Goal: Information Seeking & Learning: Check status

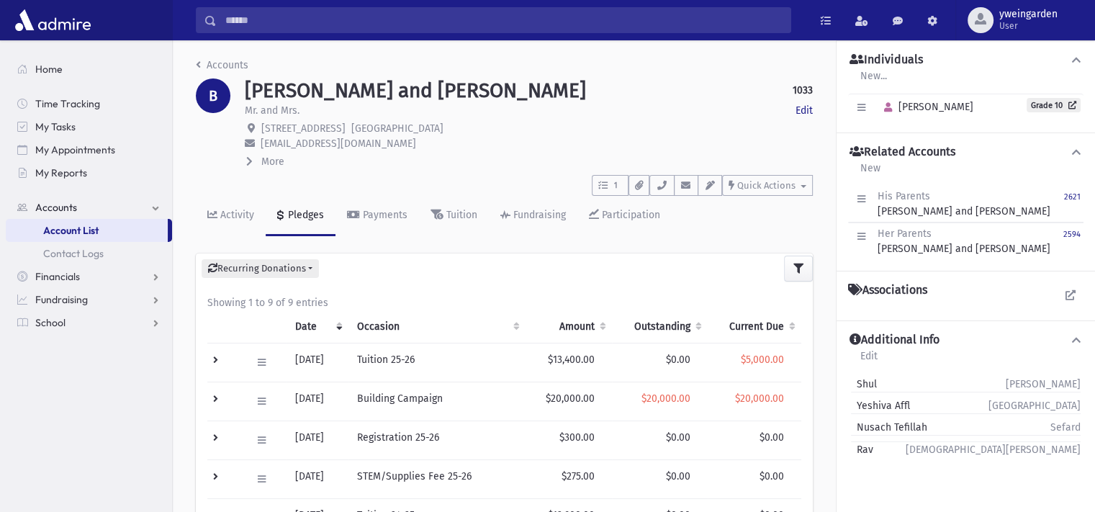
click at [459, 21] on input "Search" at bounding box center [504, 20] width 574 height 26
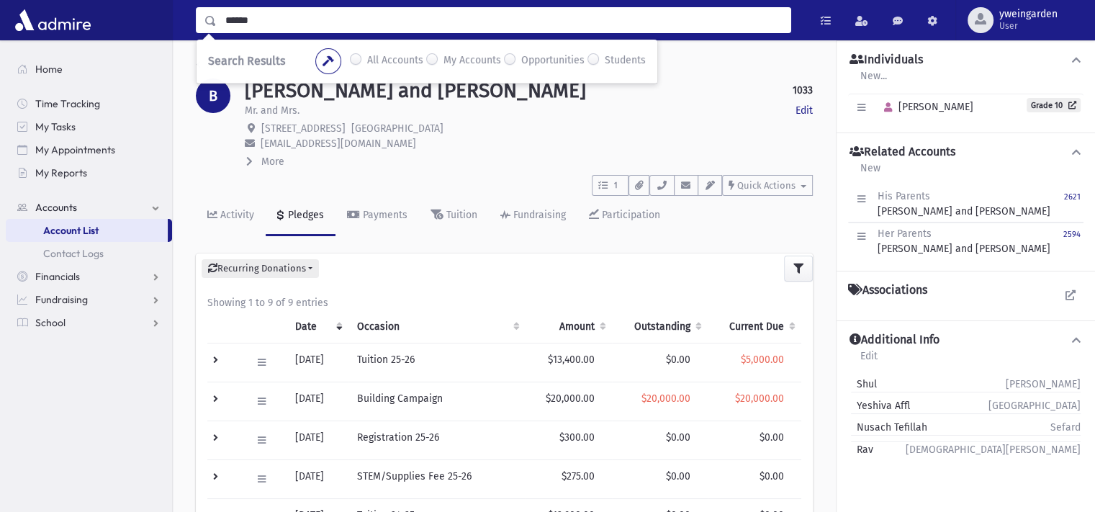
type input "******"
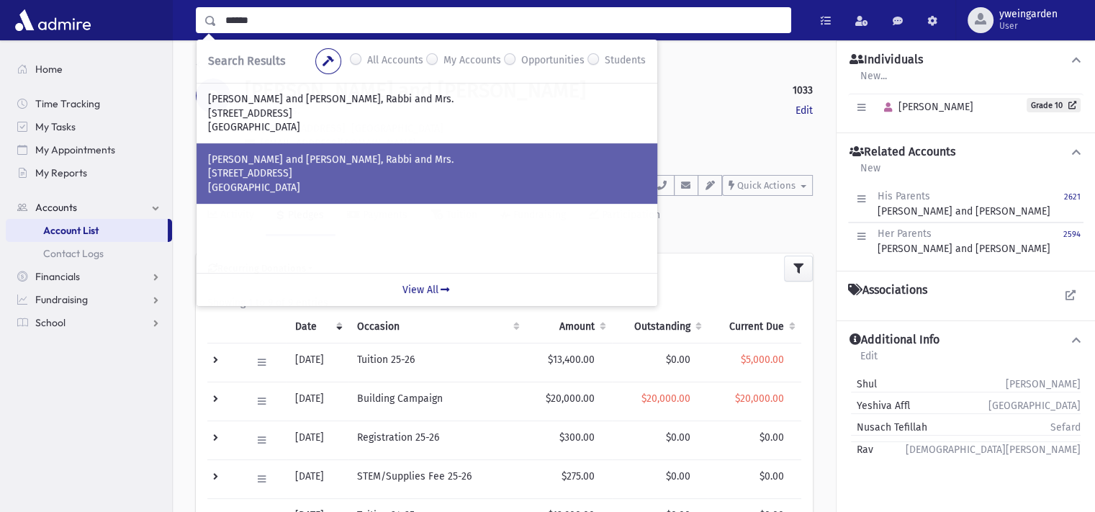
click at [372, 155] on p "LEINER, Avrohom and Dussie, Rabbi and Mrs." at bounding box center [427, 160] width 438 height 14
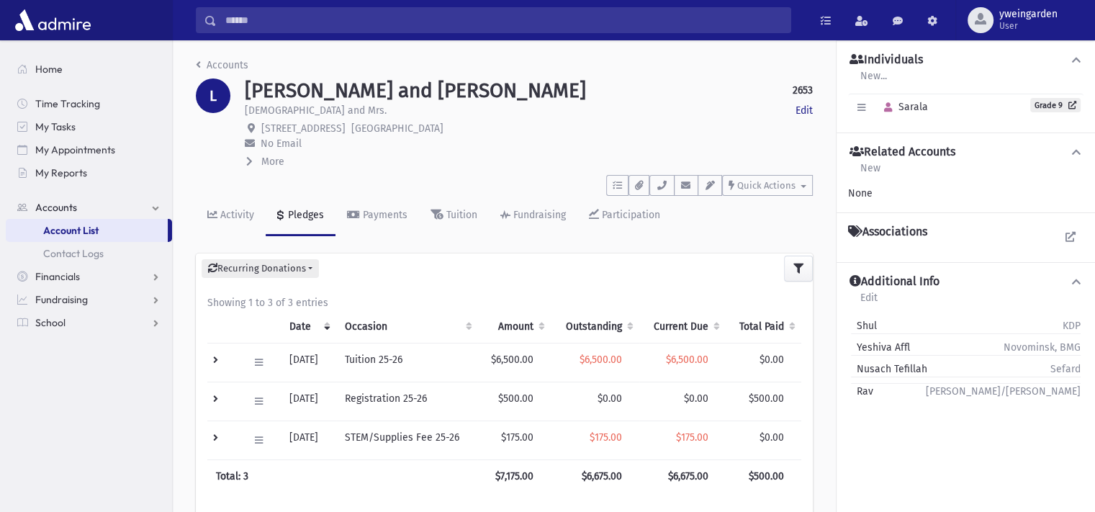
click at [271, 165] on span "More" at bounding box center [272, 162] width 23 height 12
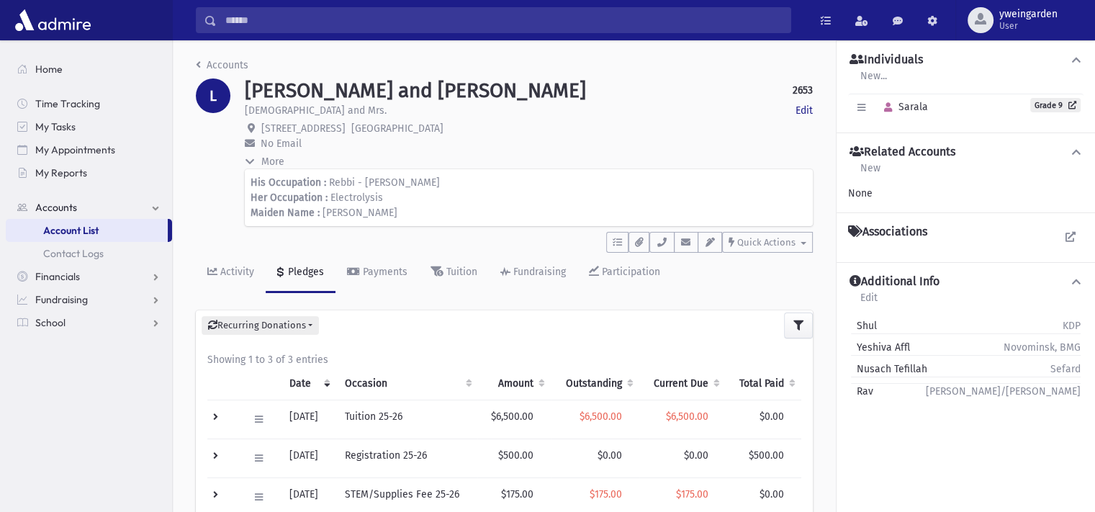
click at [271, 165] on span "More" at bounding box center [272, 162] width 23 height 12
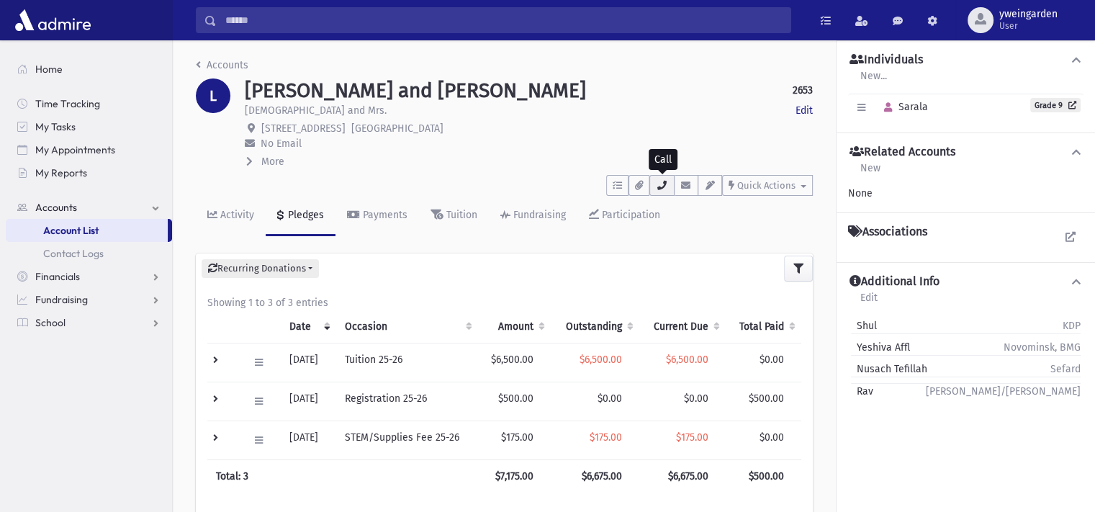
click at [666, 186] on icon "button" at bounding box center [662, 185] width 12 height 9
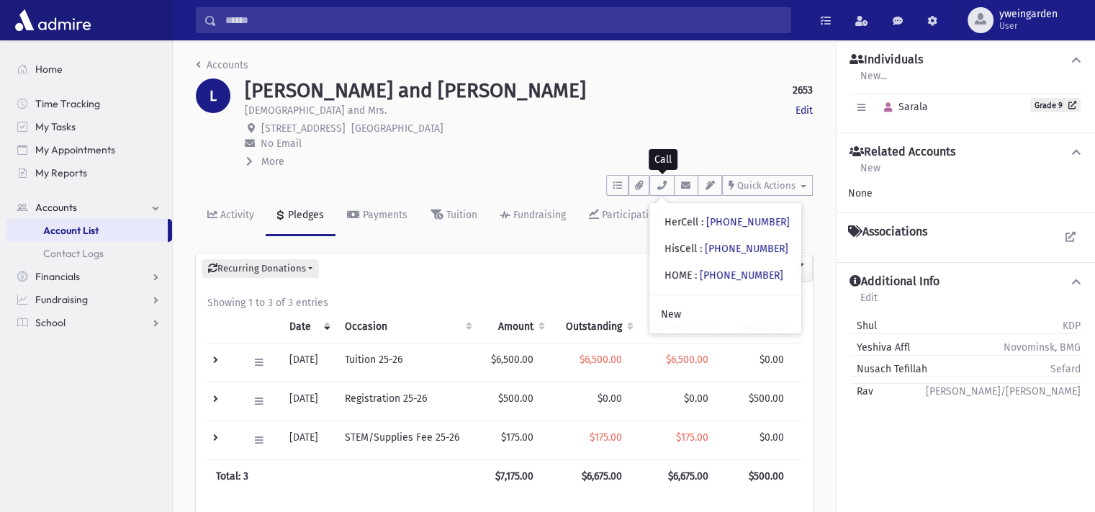
click at [510, 282] on div "Recurring Donations List New" at bounding box center [504, 268] width 617 height 30
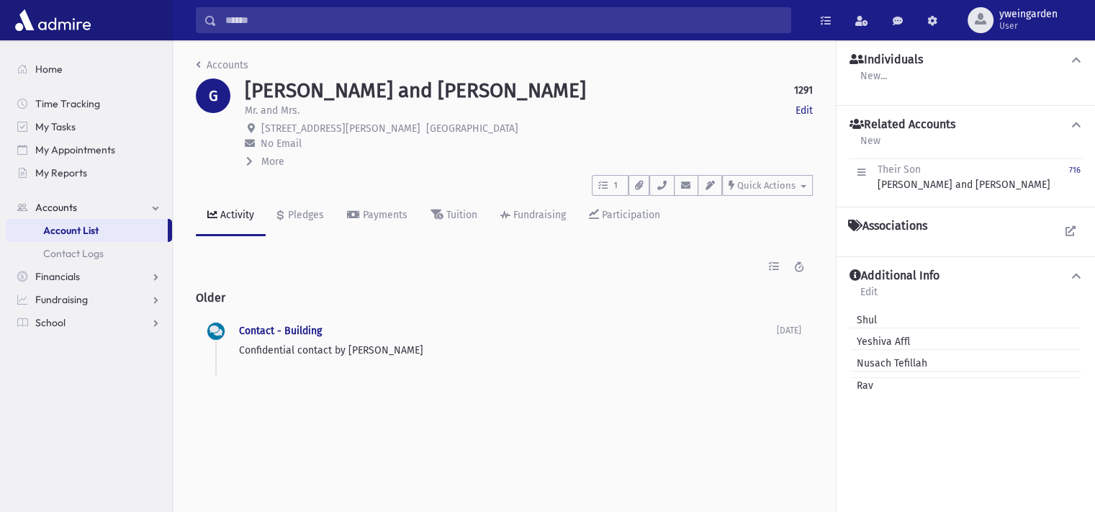
click at [472, 29] on input "Search" at bounding box center [504, 20] width 574 height 26
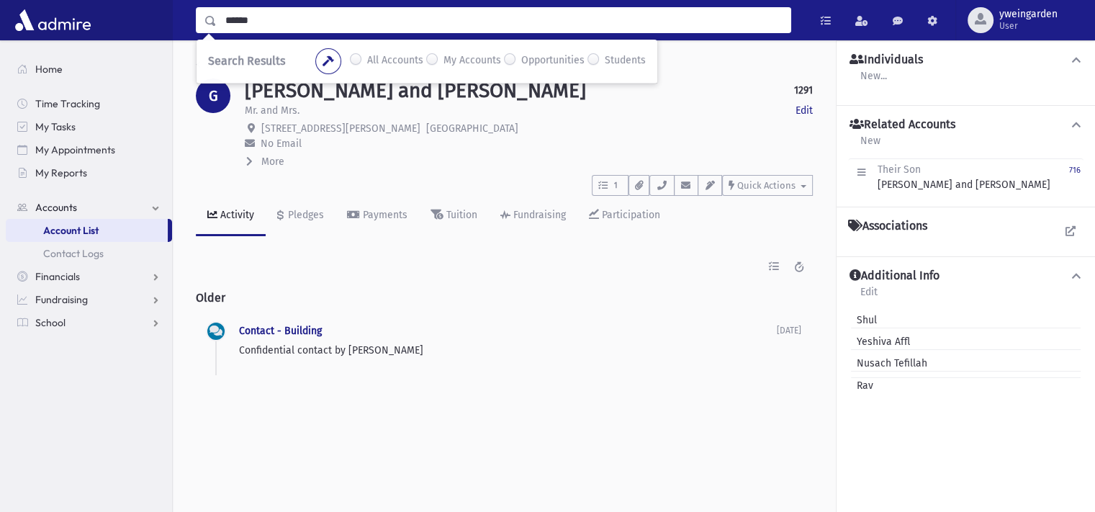
type input "******"
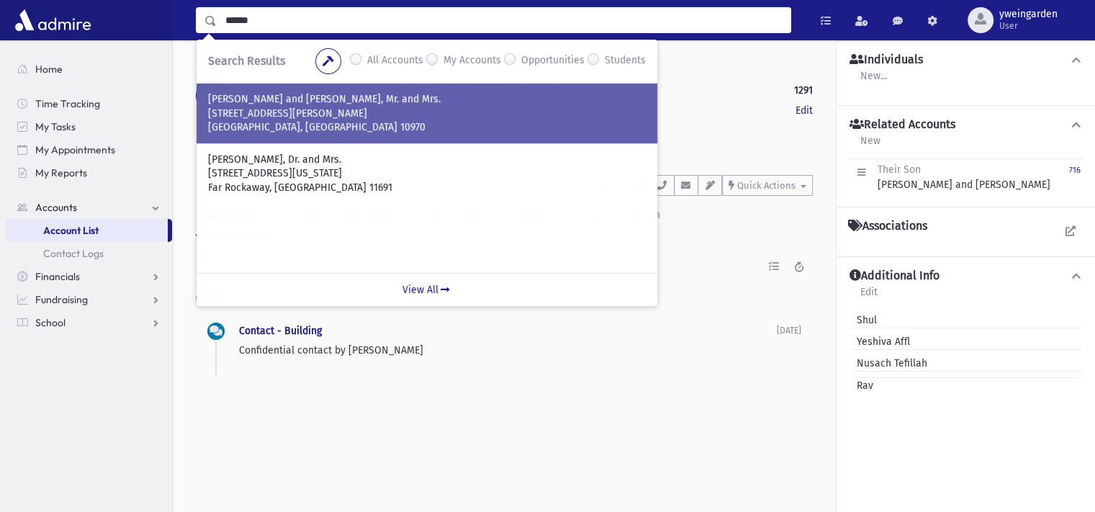
click at [341, 127] on p "Pomona, NY 10970" at bounding box center [427, 127] width 438 height 14
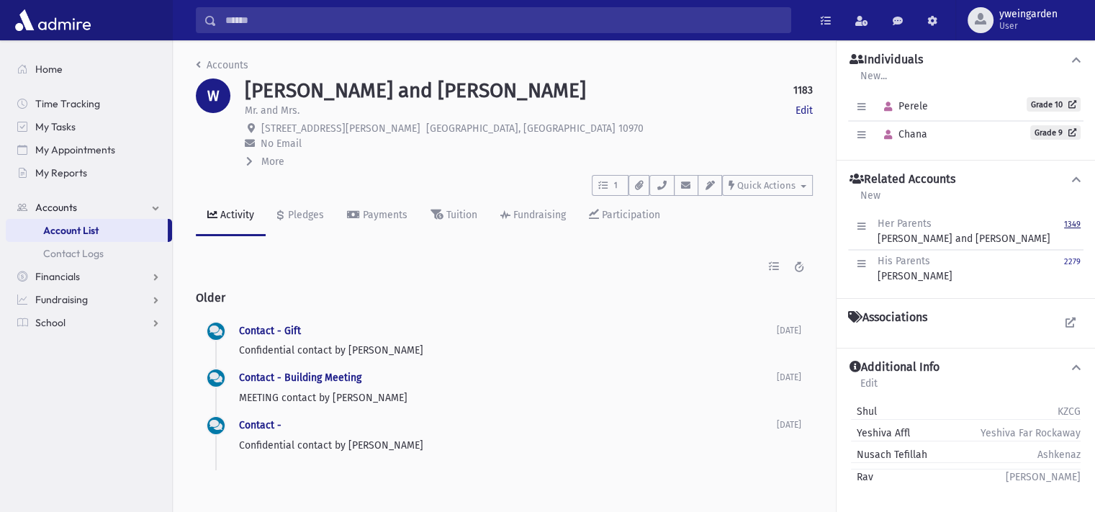
click at [1067, 220] on small "1349" at bounding box center [1072, 224] width 17 height 9
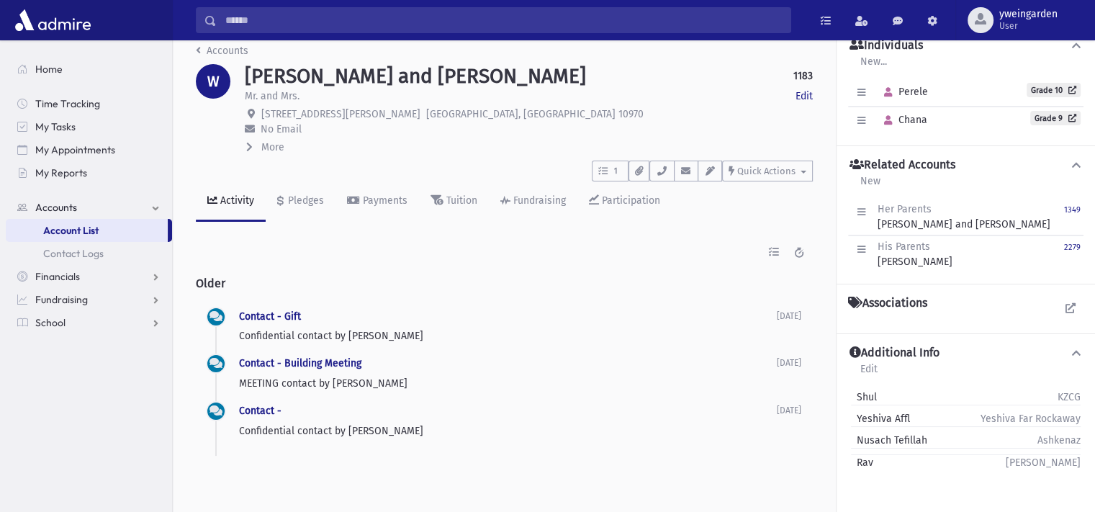
scroll to position [32, 0]
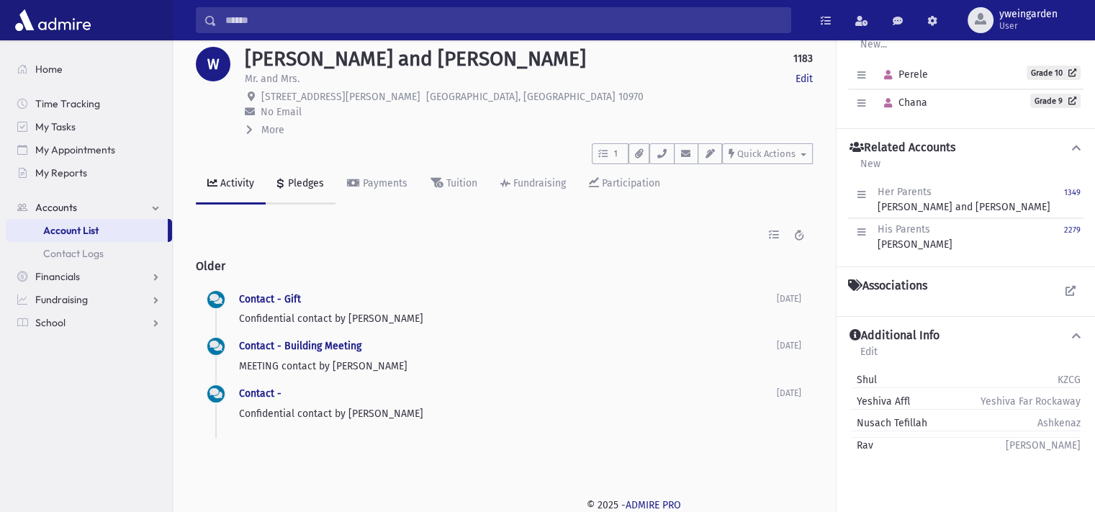
click at [300, 177] on div "Pledges" at bounding box center [304, 183] width 39 height 12
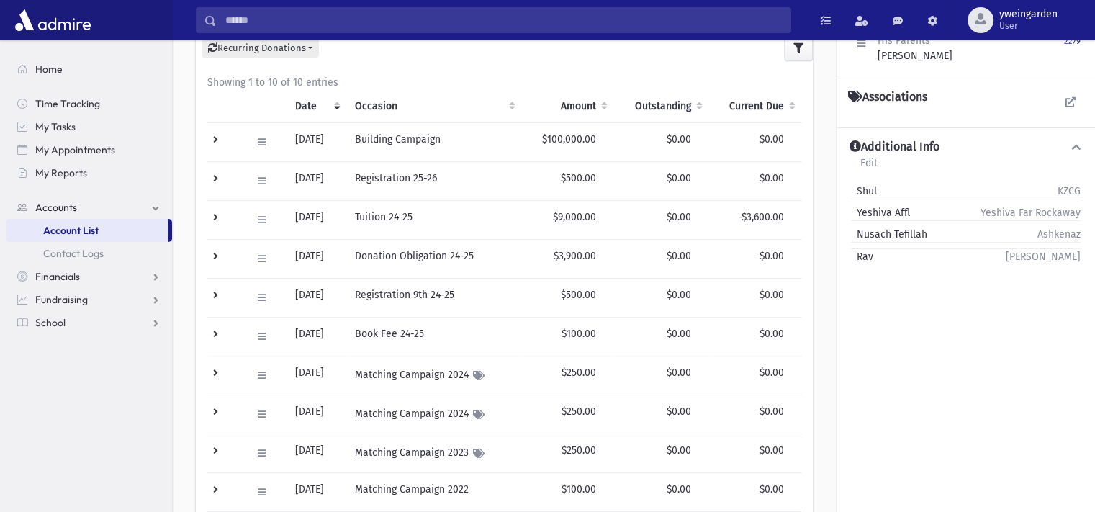
scroll to position [224, 0]
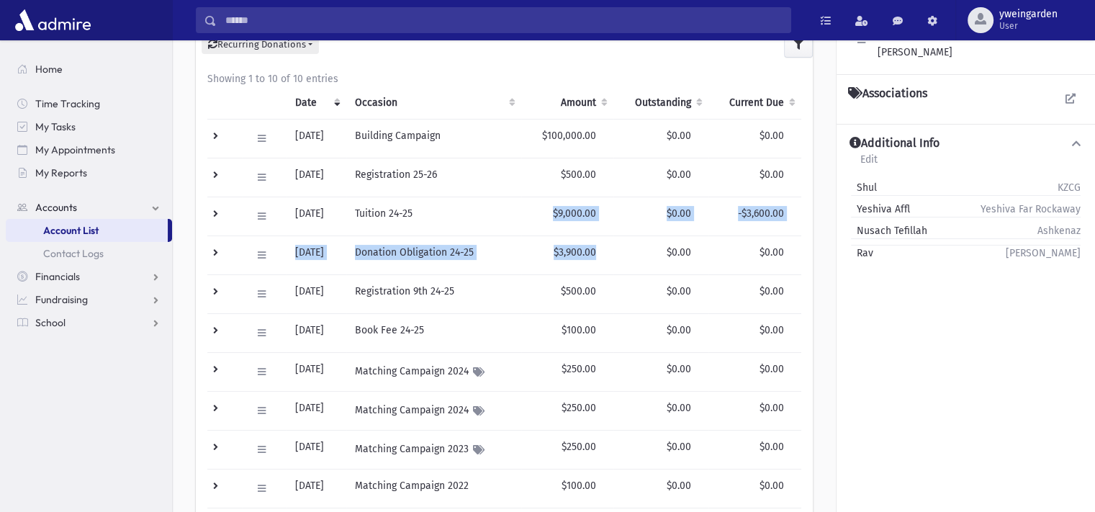
drag, startPoint x: 605, startPoint y: 246, endPoint x: 552, endPoint y: 201, distance: 69.4
click at [552, 201] on tbody "Edit Delete New Payment Schedule Payments Delete Scheduled Payments View Applie…" at bounding box center [504, 313] width 594 height 389
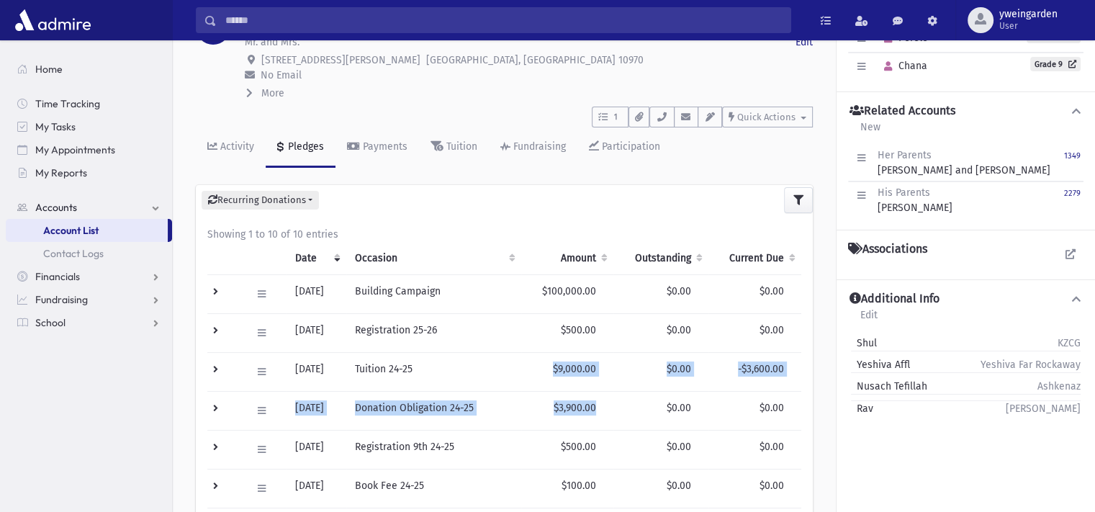
scroll to position [32, 0]
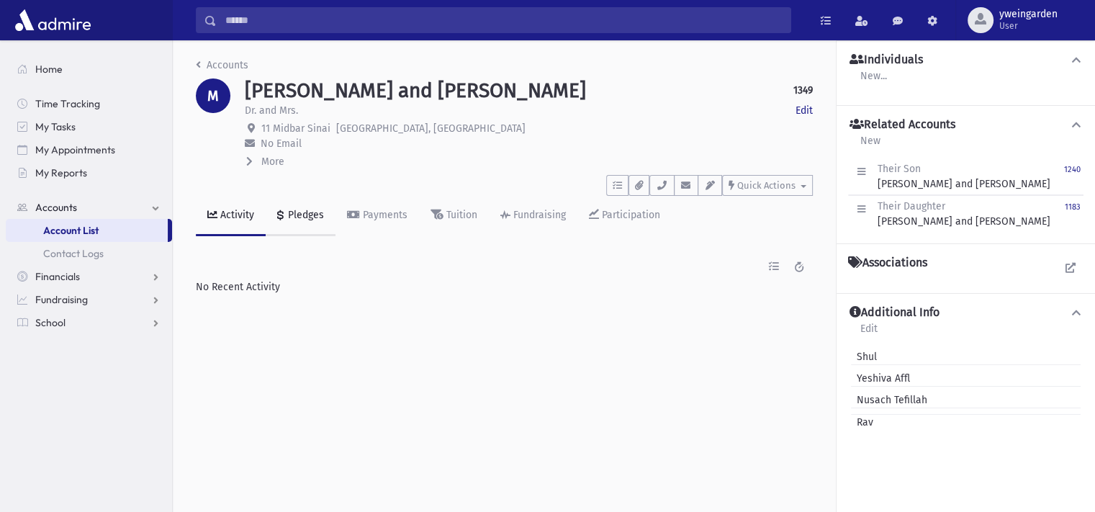
click at [300, 213] on div "Pledges" at bounding box center [304, 215] width 39 height 12
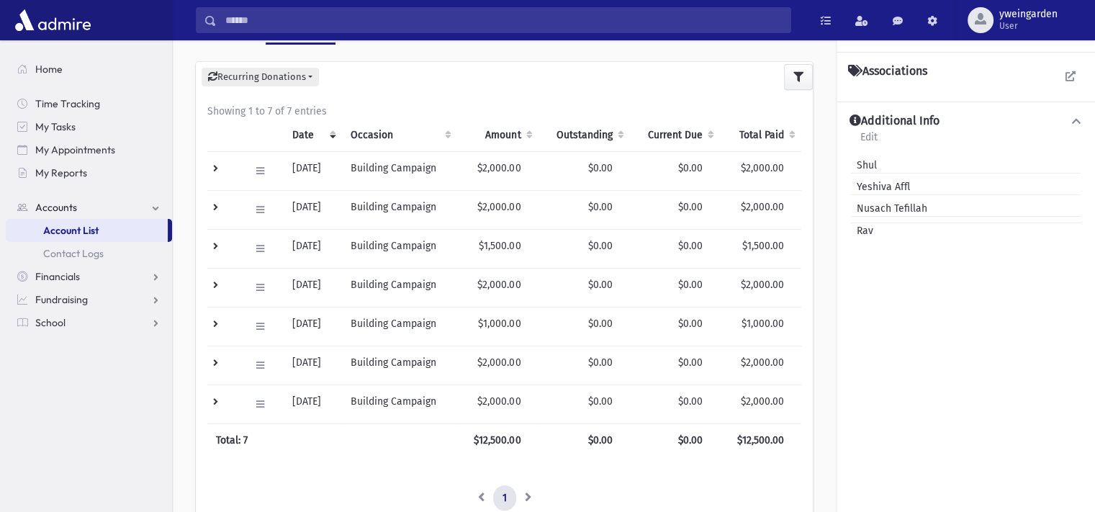
scroll to position [96, 0]
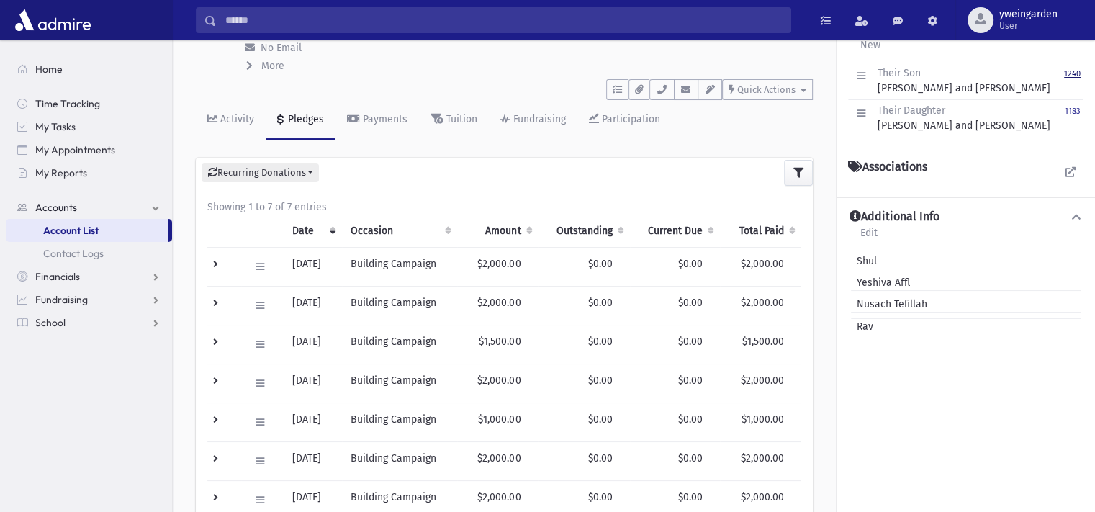
click at [1069, 71] on small "1240" at bounding box center [1072, 73] width 17 height 9
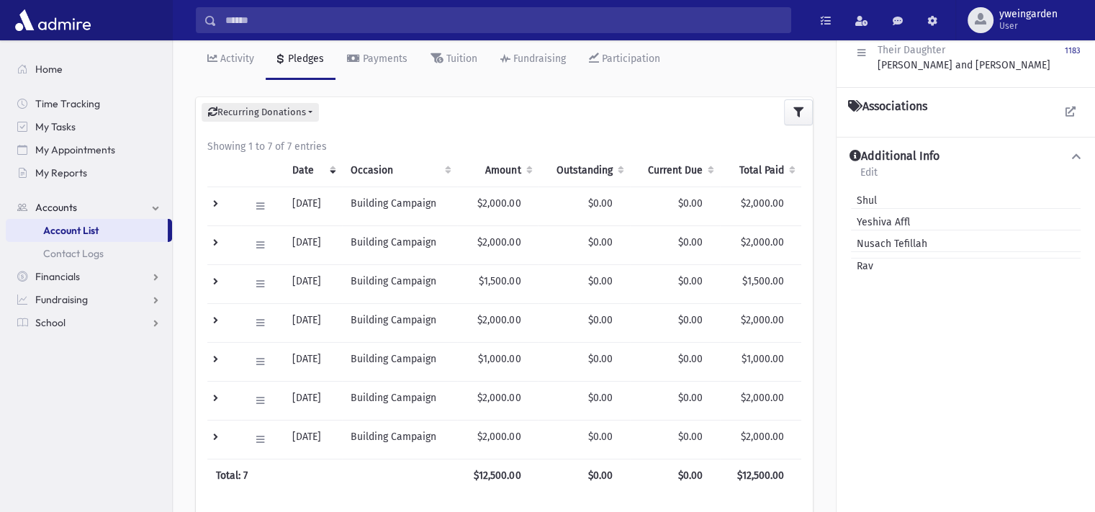
scroll to position [192, 0]
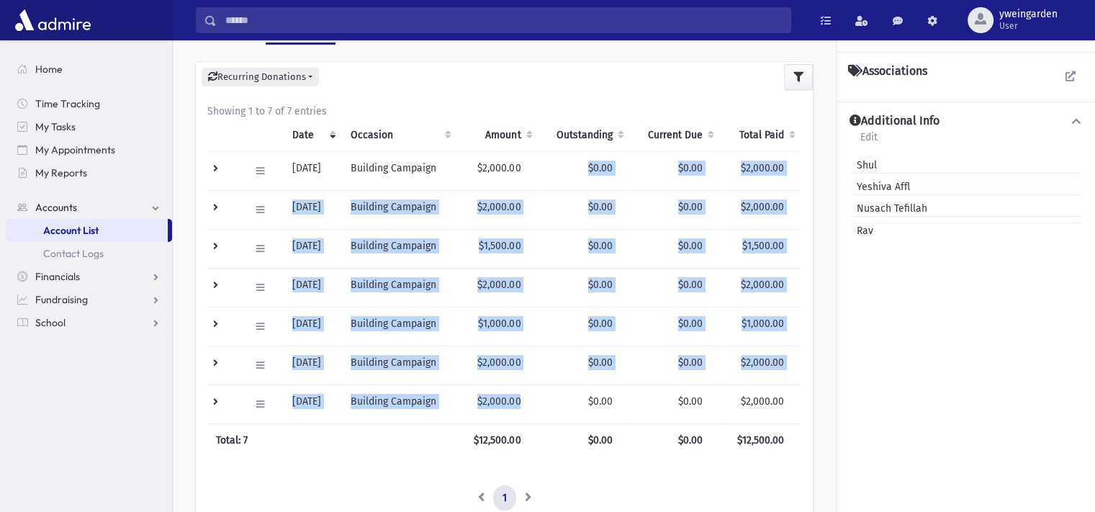
drag, startPoint x: 526, startPoint y: 174, endPoint x: 528, endPoint y: 390, distance: 216.7
click at [528, 390] on tbody "Edit Delete New Payment Schedule Payments Delete Scheduled Payments View Applie…" at bounding box center [504, 287] width 594 height 272
click at [528, 390] on td "$2,000.00" at bounding box center [497, 403] width 81 height 39
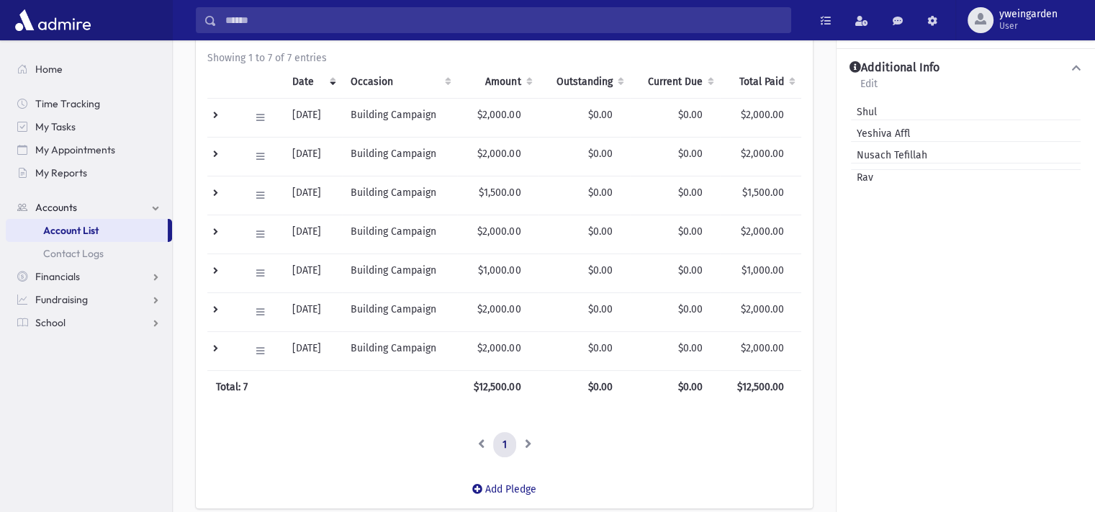
scroll to position [303, 0]
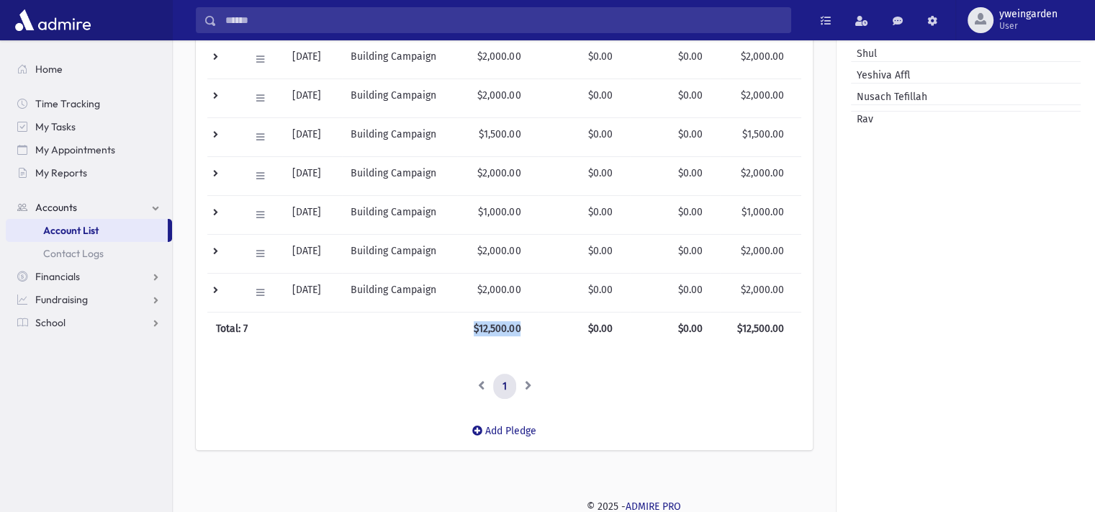
drag, startPoint x: 477, startPoint y: 324, endPoint x: 527, endPoint y: 311, distance: 52.0
click at [527, 312] on th "$12,500.00" at bounding box center [497, 328] width 81 height 33
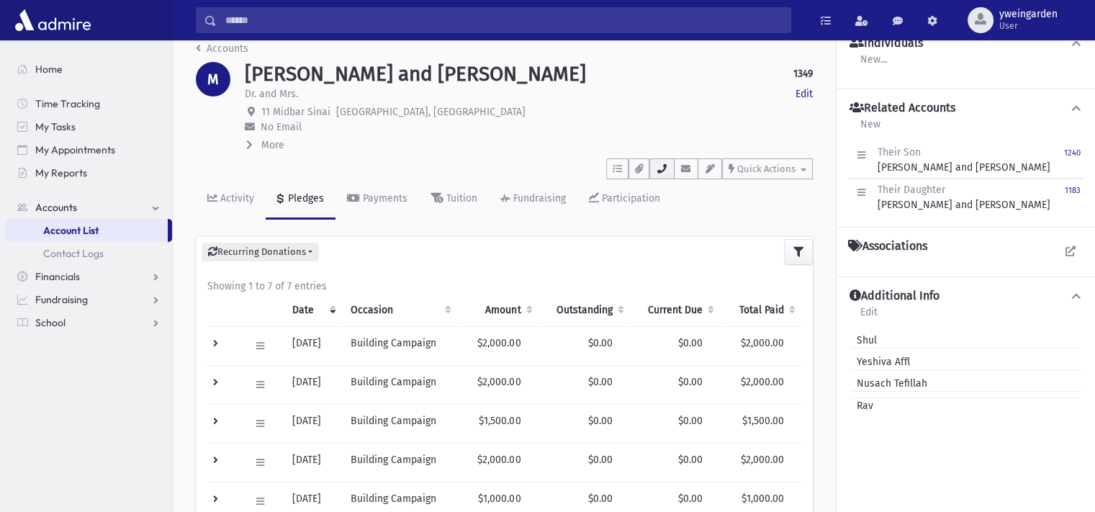
scroll to position [15, 0]
click at [662, 171] on icon "button" at bounding box center [662, 170] width 12 height 9
click at [744, 103] on div "Dr. and Mrs. Edit" at bounding box center [529, 97] width 568 height 18
click at [665, 169] on icon "button" at bounding box center [662, 170] width 12 height 9
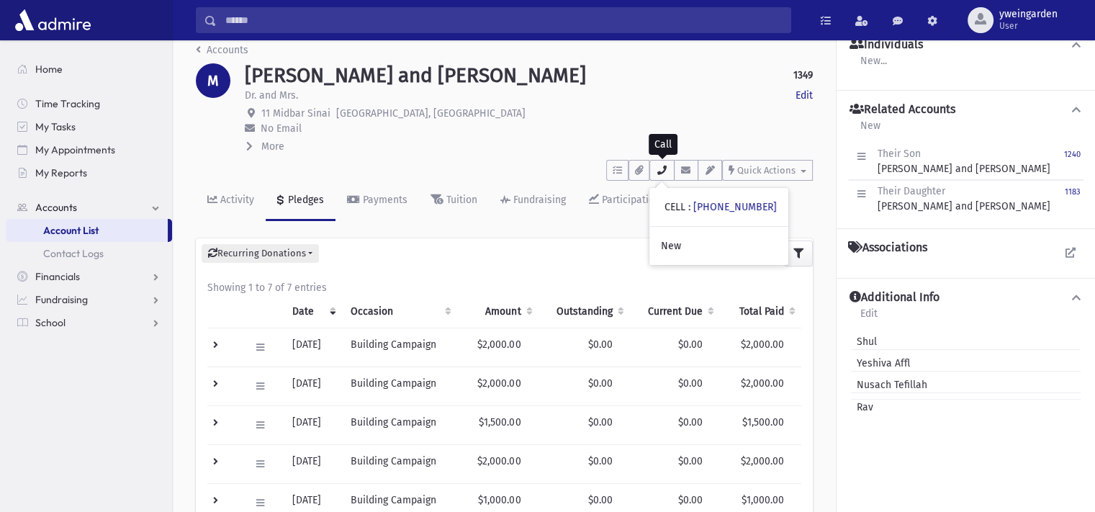
scroll to position [0, 0]
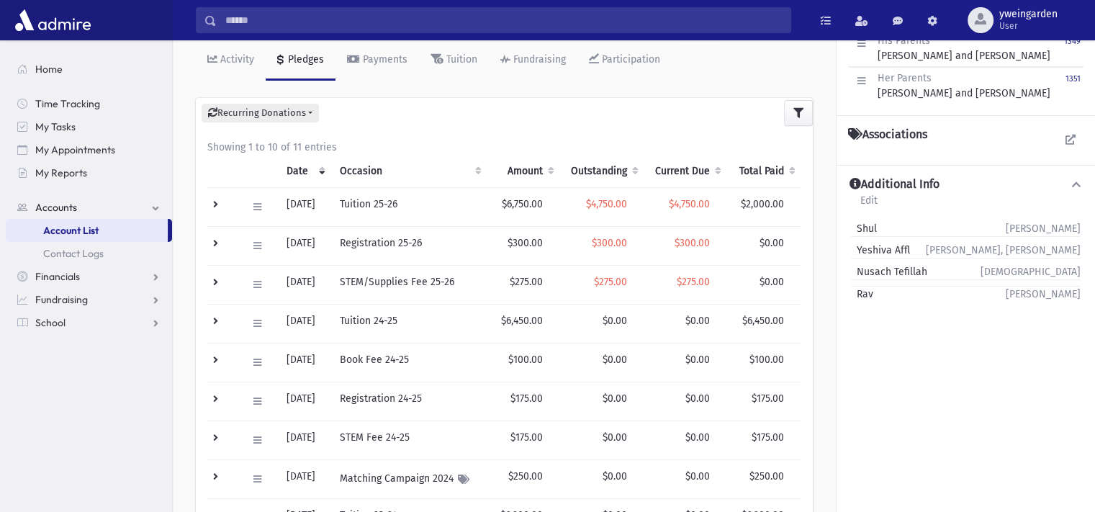
scroll to position [192, 0]
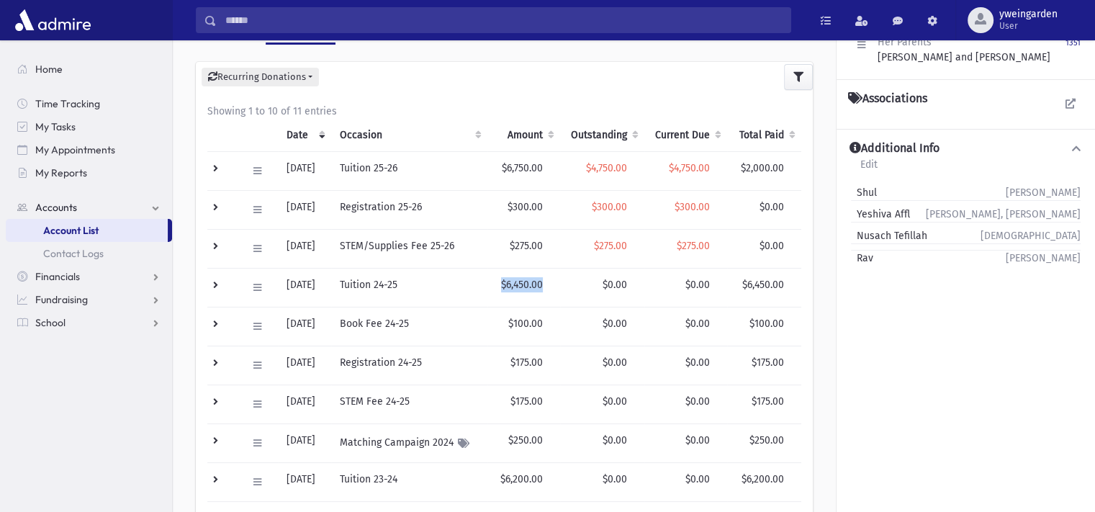
drag, startPoint x: 499, startPoint y: 280, endPoint x: 557, endPoint y: 279, distance: 58.3
click at [557, 279] on td "$6,450.00" at bounding box center [523, 287] width 73 height 39
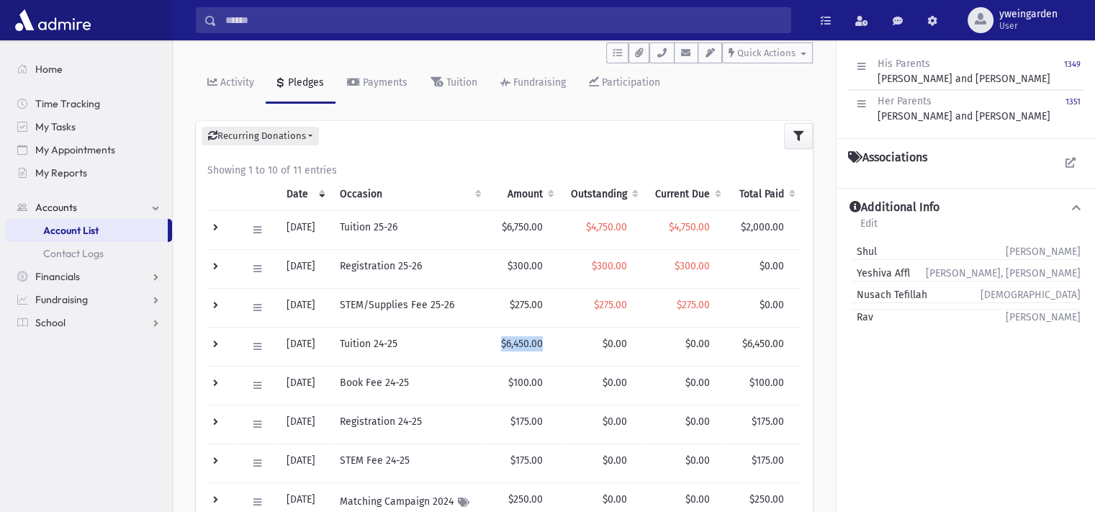
scroll to position [96, 0]
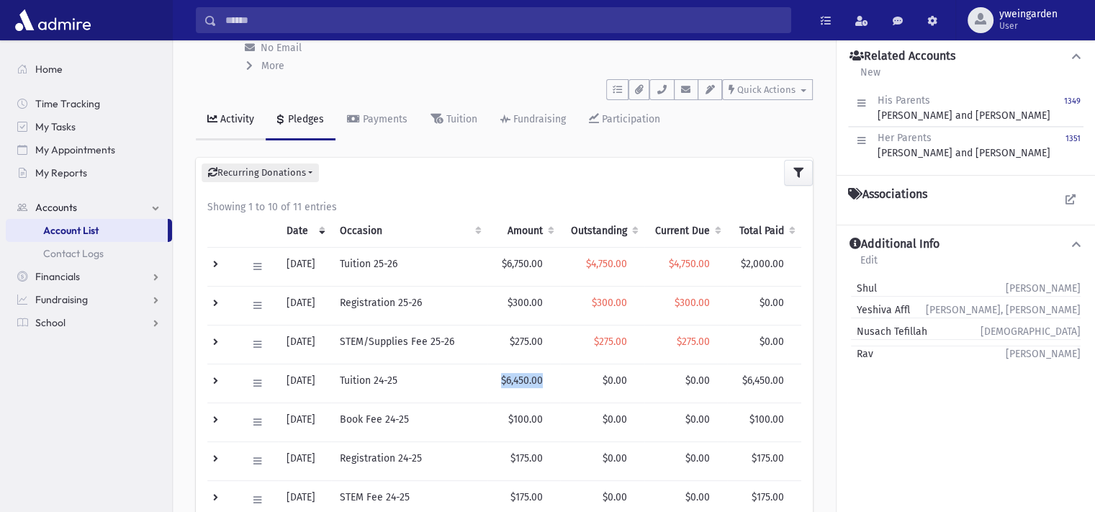
click at [238, 111] on link "Activity" at bounding box center [231, 120] width 70 height 40
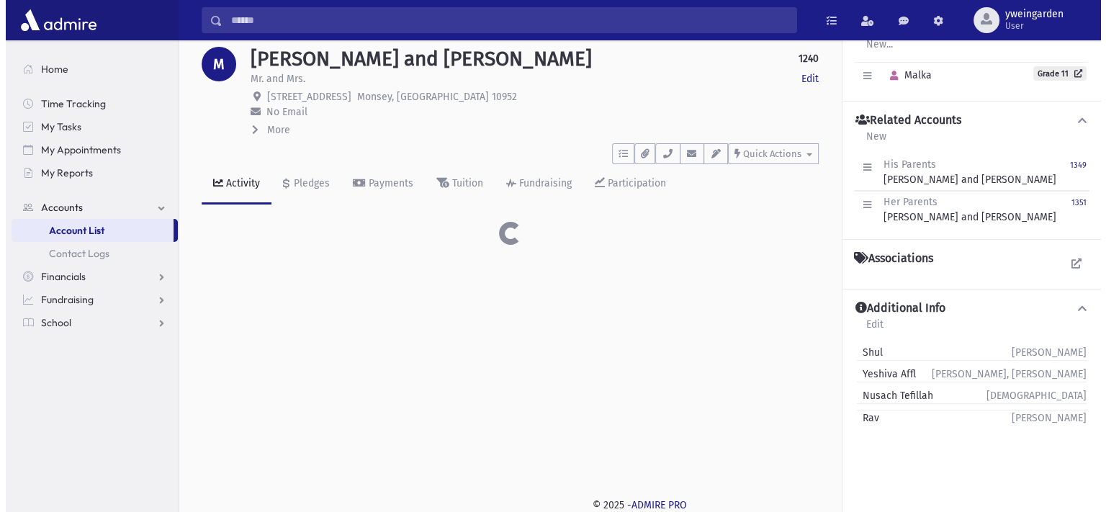
scroll to position [73, 0]
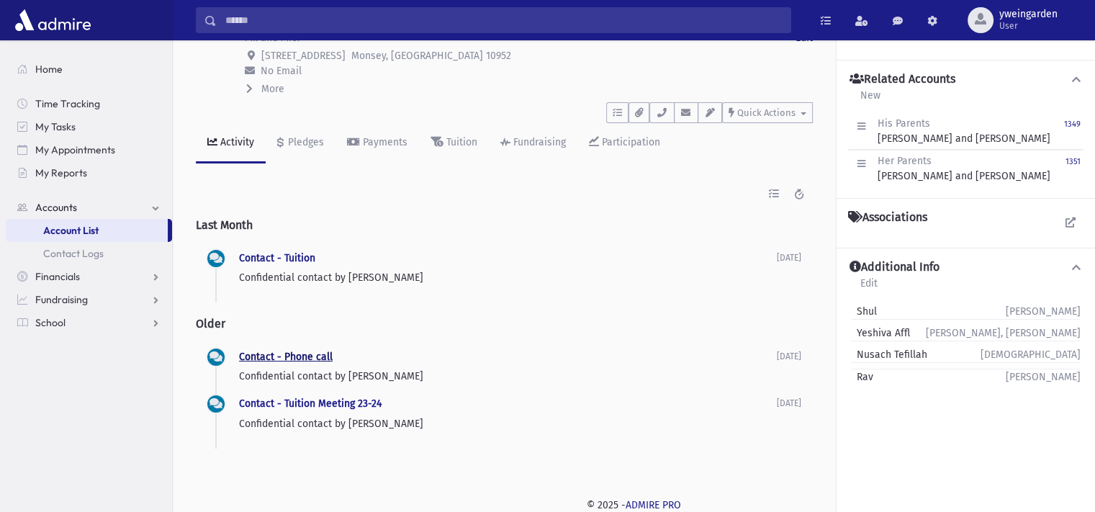
click at [297, 356] on link "Contact - Phone call" at bounding box center [286, 357] width 94 height 12
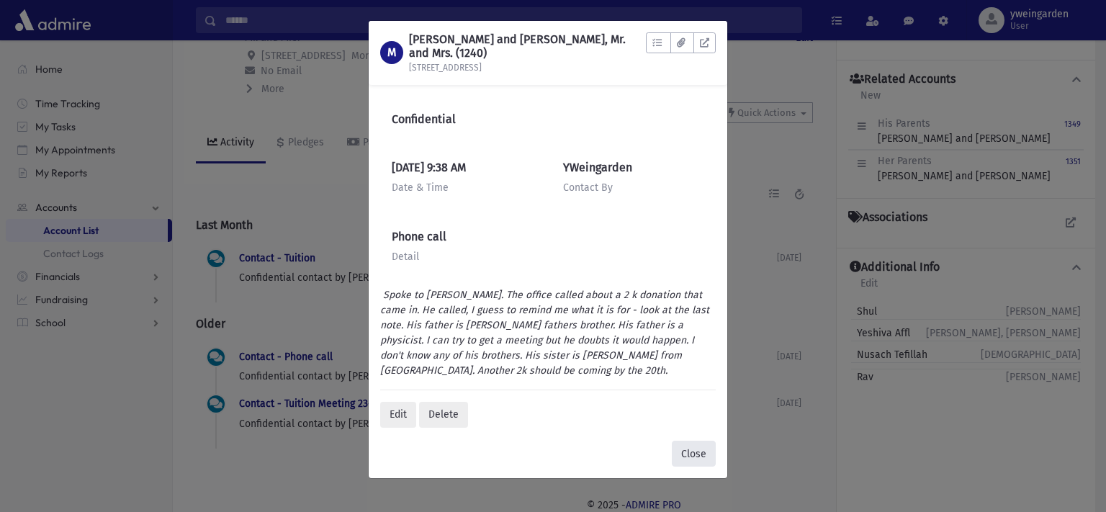
click at [694, 441] on button "Close" at bounding box center [694, 454] width 44 height 26
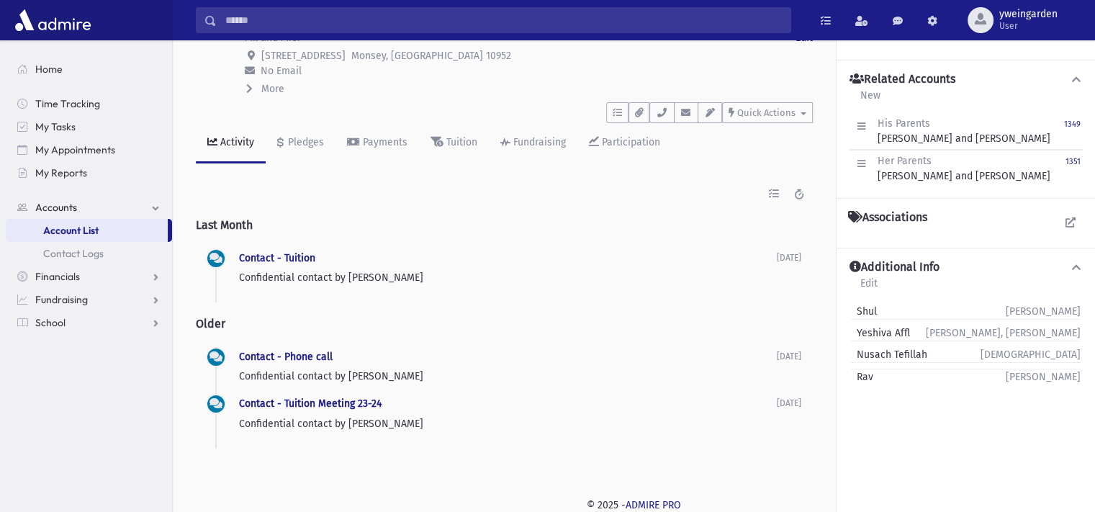
click at [308, 394] on div "Contact - Tuition Meeting 23-24 Confidential contact by [PERSON_NAME] [DATE] [D…" at bounding box center [520, 414] width 562 height 48
click at [306, 402] on link "Contact - Tuition Meeting 23-24" at bounding box center [310, 403] width 143 height 12
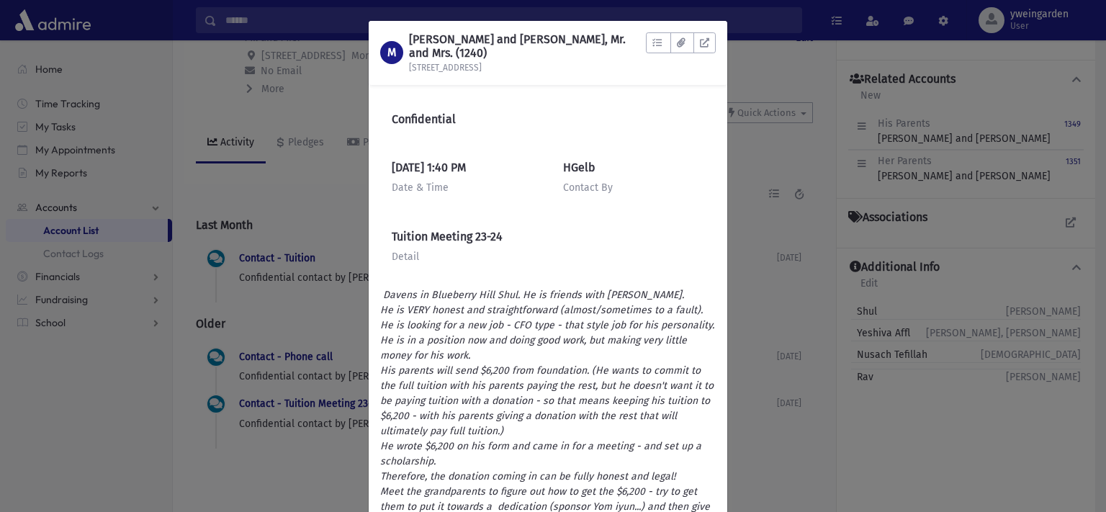
scroll to position [96, 0]
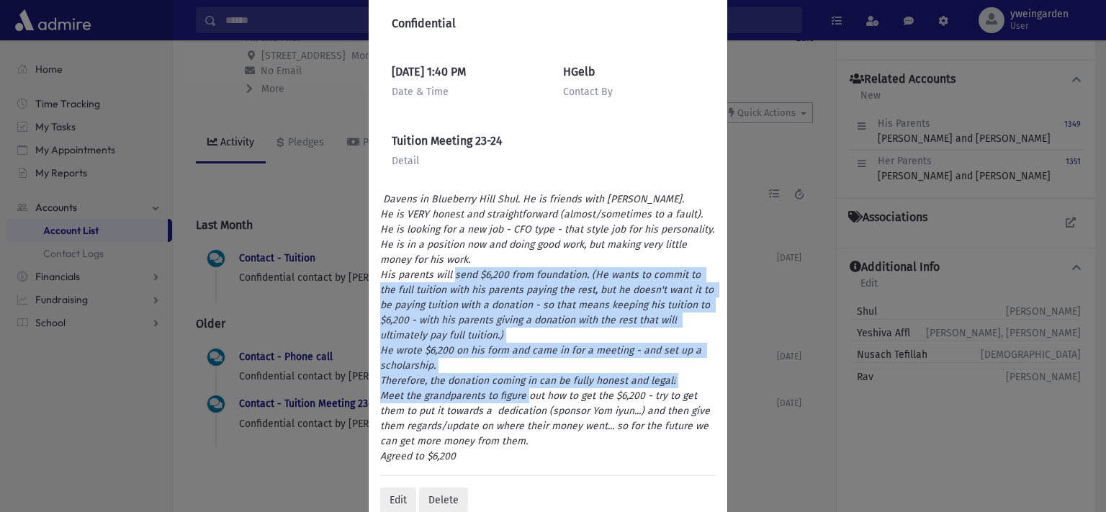
drag, startPoint x: 478, startPoint y: 257, endPoint x: 537, endPoint y: 377, distance: 133.3
click at [537, 377] on icon "Davens in Blueberry Hill Shul. He is friends with [PERSON_NAME]. He is VERY hon…" at bounding box center [548, 327] width 337 height 269
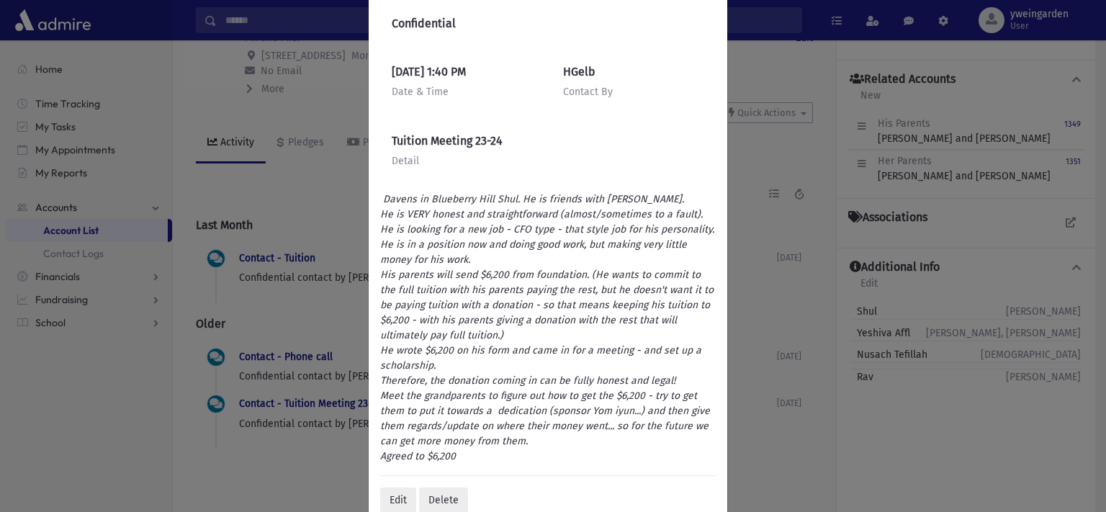
click at [788, 420] on div "M [PERSON_NAME] and [PERSON_NAME], Mr. and Mrs. (1240) [STREET_ADDRESS] To Do's…" at bounding box center [553, 256] width 1106 height 512
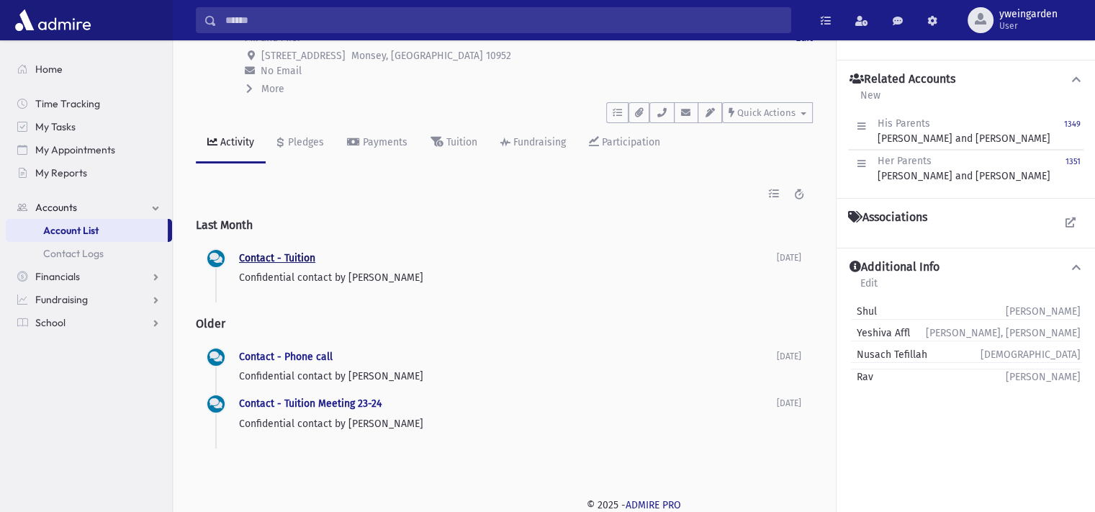
click at [300, 256] on link "Contact - Tuition" at bounding box center [277, 258] width 76 height 12
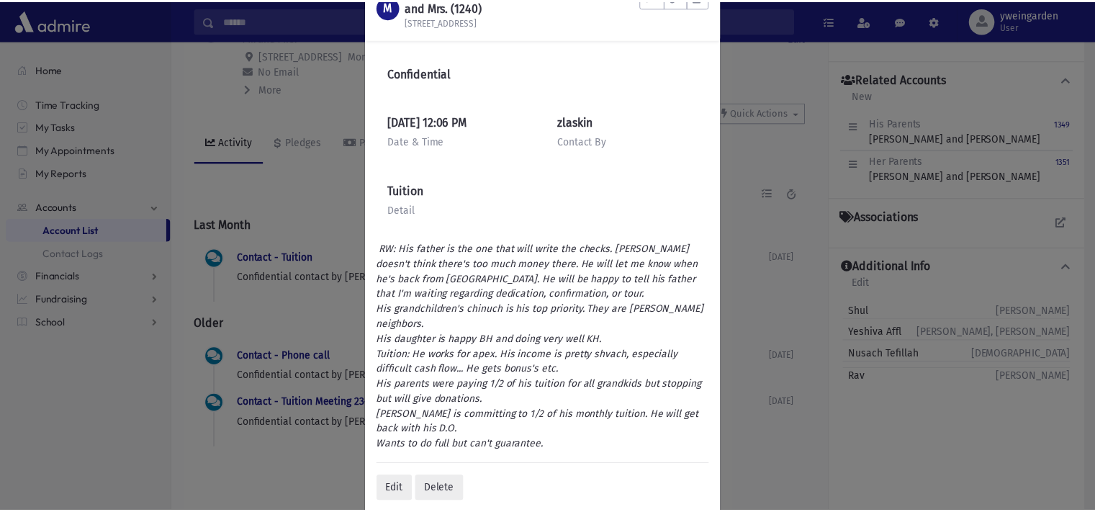
scroll to position [94, 0]
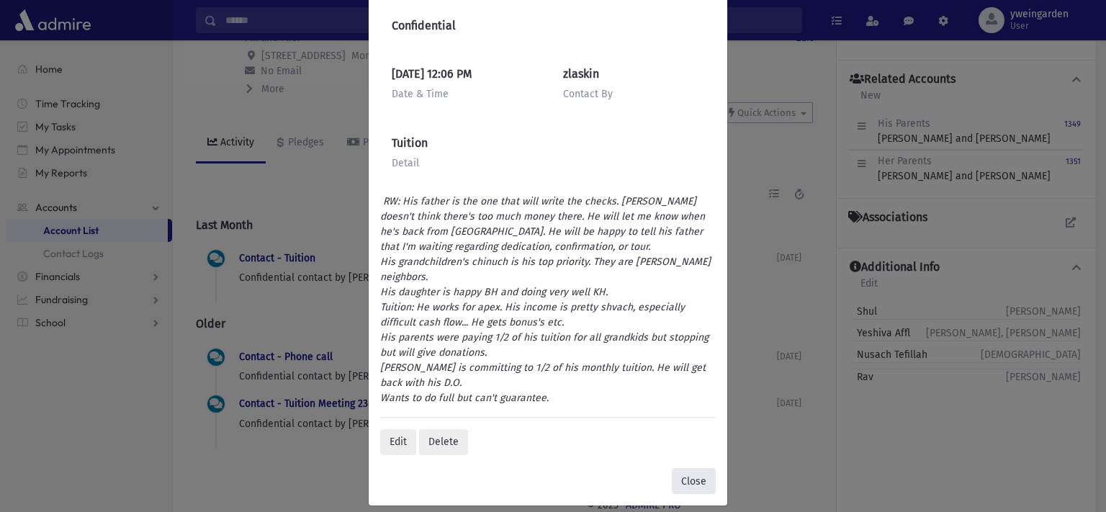
click at [684, 474] on button "Close" at bounding box center [694, 481] width 44 height 26
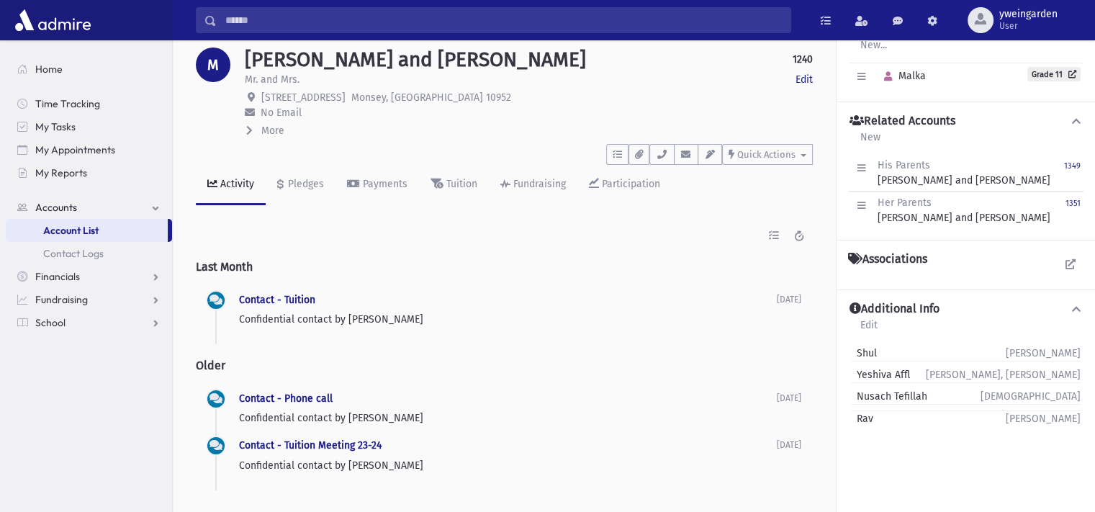
scroll to position [0, 0]
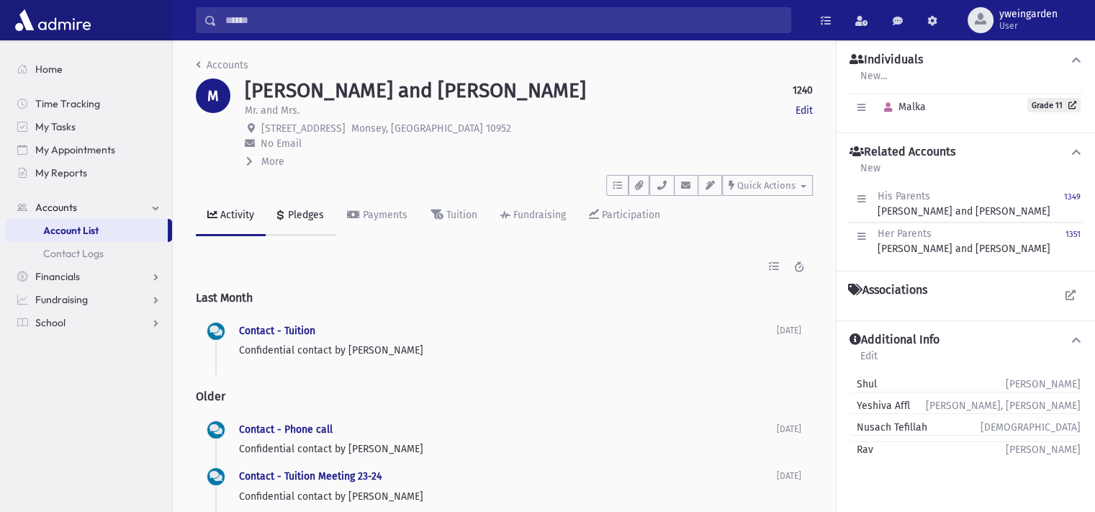
click at [323, 220] on link "Pledges" at bounding box center [301, 216] width 70 height 40
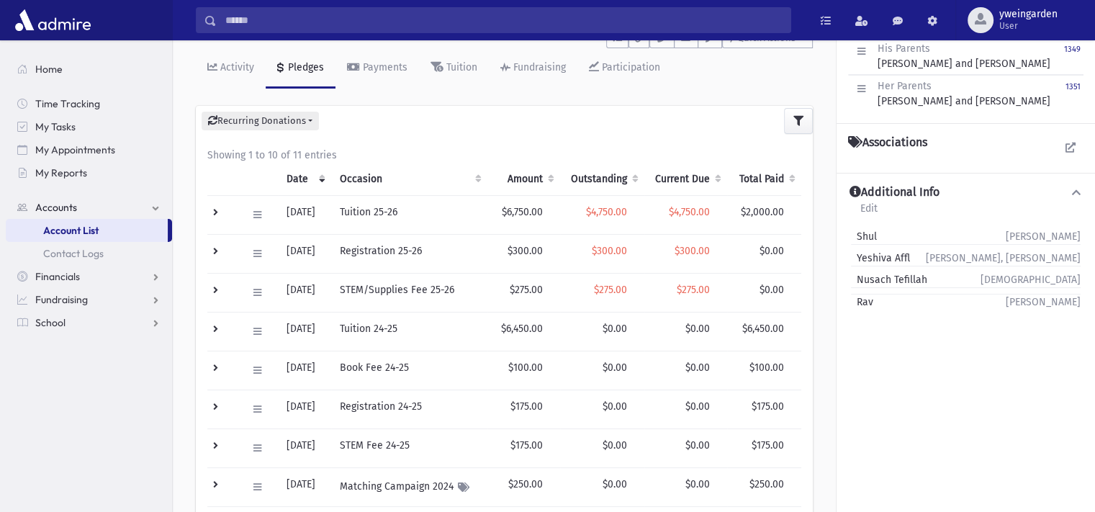
scroll to position [192, 0]
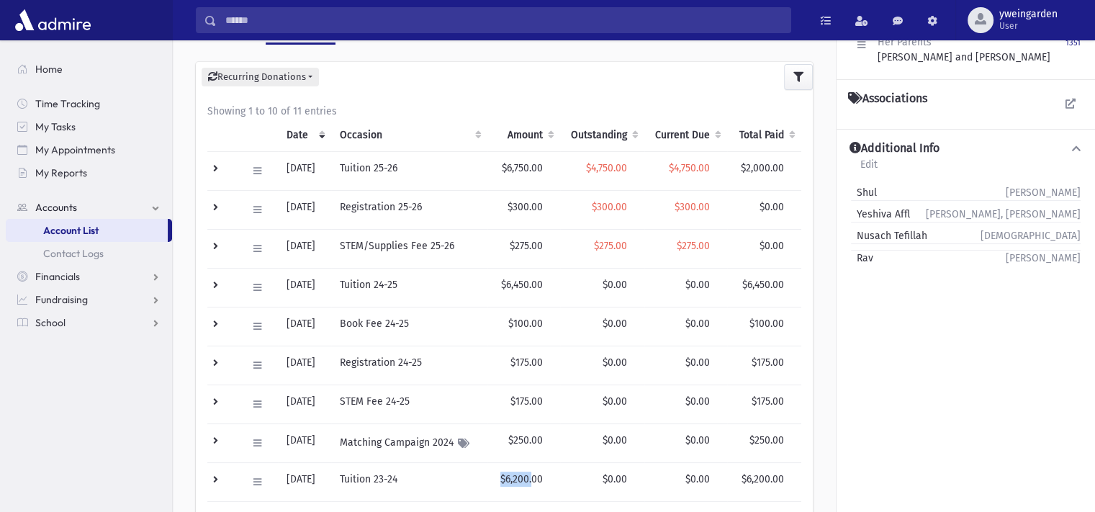
drag, startPoint x: 539, startPoint y: 480, endPoint x: 484, endPoint y: 477, distance: 54.8
click at [484, 477] on tr "Edit Delete New Payment Schedule Payments Delete Scheduled Payments View Applie…" at bounding box center [504, 481] width 594 height 39
click at [530, 477] on td "$6,200.00" at bounding box center [523, 481] width 73 height 39
drag, startPoint x: 530, startPoint y: 477, endPoint x: 498, endPoint y: 476, distance: 31.7
click at [498, 476] on td "$6,200.00" at bounding box center [523, 481] width 73 height 39
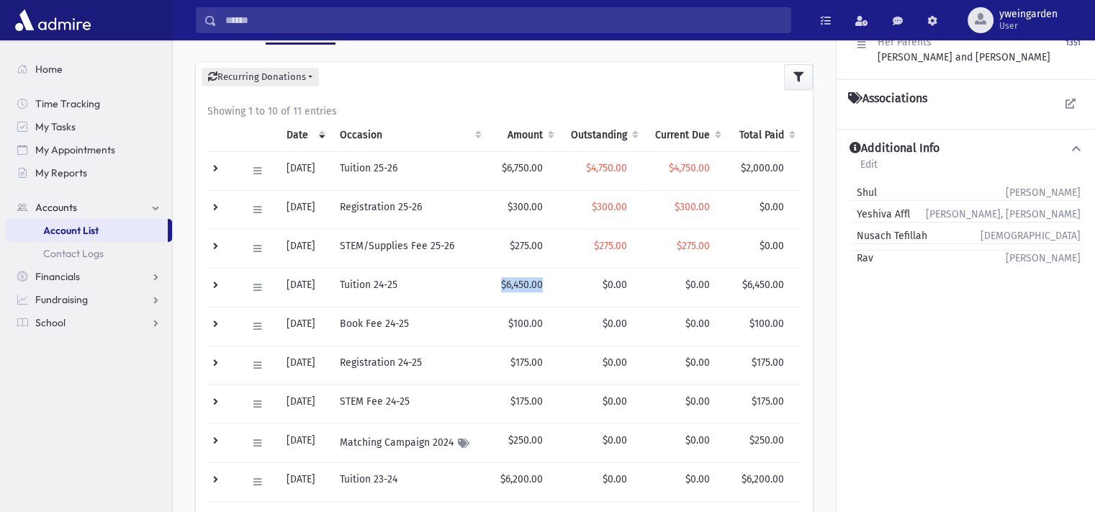
click at [553, 281] on tr "Edit Delete New Payment Schedule Payments Delete Scheduled Payments View Applie…" at bounding box center [504, 287] width 594 height 39
drag, startPoint x: 537, startPoint y: 473, endPoint x: 477, endPoint y: 475, distance: 59.8
click at [477, 475] on tr "Edit Delete New Payment Schedule Payments Delete Scheduled Payments View Applie…" at bounding box center [504, 481] width 594 height 39
click at [478, 475] on td "Tuition 23-24" at bounding box center [409, 481] width 156 height 39
drag, startPoint x: 510, startPoint y: 476, endPoint x: 562, endPoint y: 487, distance: 53.0
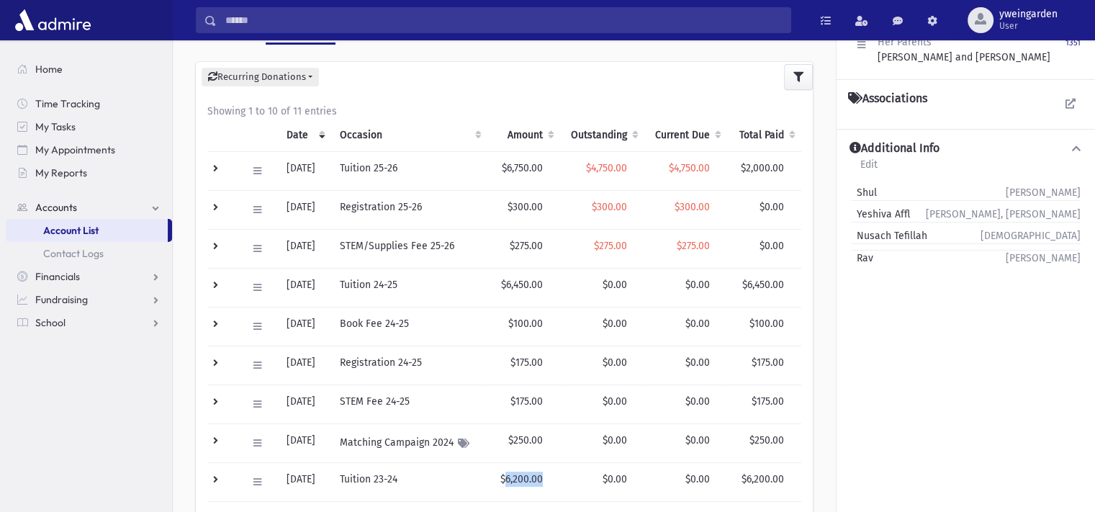
click at [560, 487] on td "$6,200.00" at bounding box center [523, 481] width 73 height 39
drag, startPoint x: 504, startPoint y: 279, endPoint x: 527, endPoint y: 279, distance: 23.0
click at [527, 279] on td "$6,450.00" at bounding box center [523, 287] width 73 height 39
